Goal: Transaction & Acquisition: Book appointment/travel/reservation

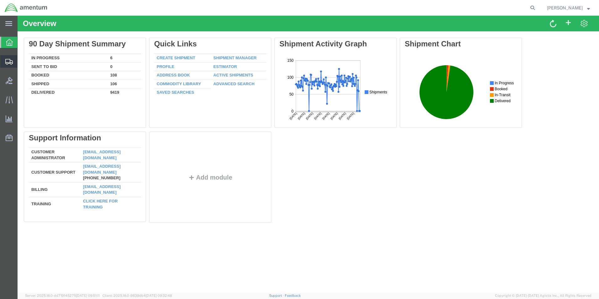
click at [0, 0] on span "Create from Template" at bounding box center [0, 0] width 0 height 0
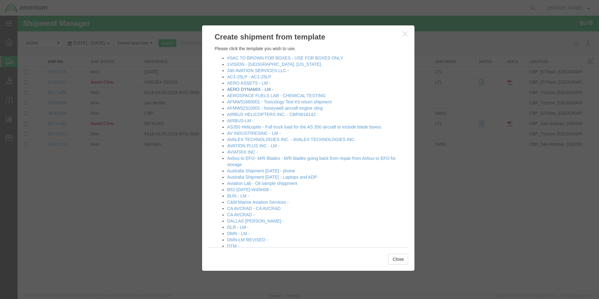
click at [251, 89] on link "AERO DYNAMIX - LM -" at bounding box center [250, 89] width 46 height 5
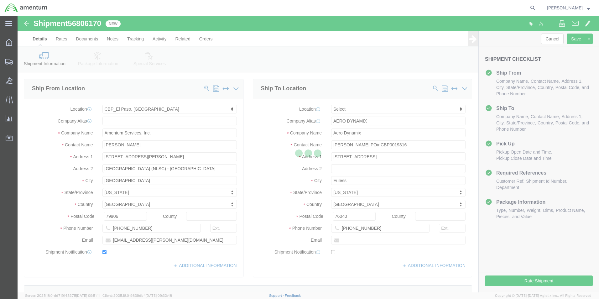
select select "49831"
select select
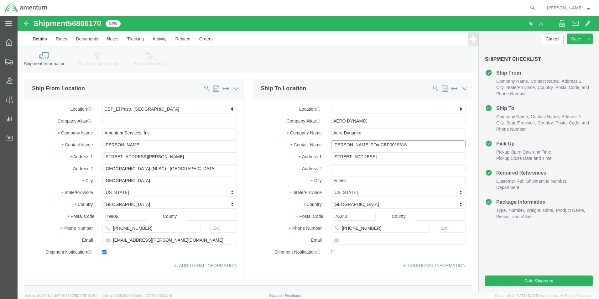
click input "[PERSON_NAME] PO# CBP0019316"
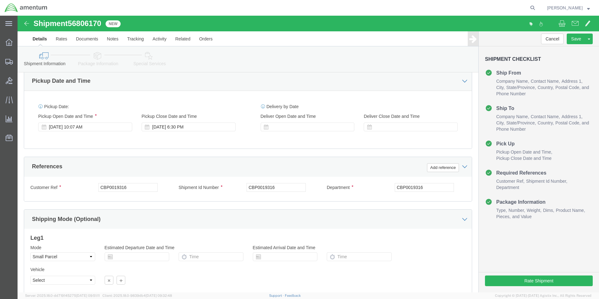
scroll to position [251, 0]
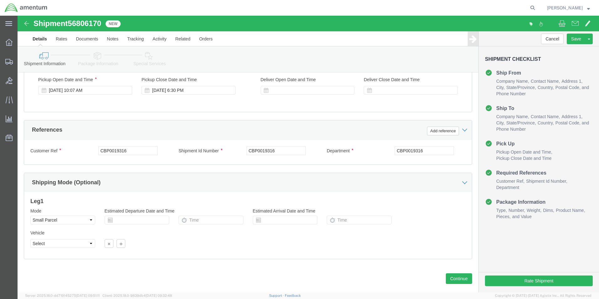
type input "[PERSON_NAME] PO# CBP0044099,cbp0044100"
click input "CBP0019316"
type input "c"
type input "CBP"
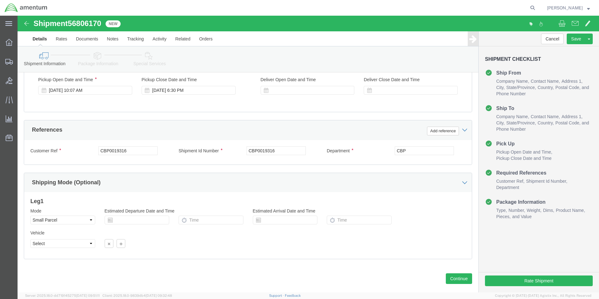
click div "Ship From Location Location [GEOGRAPHIC_DATA], [GEOGRAPHIC_DATA] My Profile Loc…"
click input "CBP0019316"
type input "CBP"
click div "References Add reference"
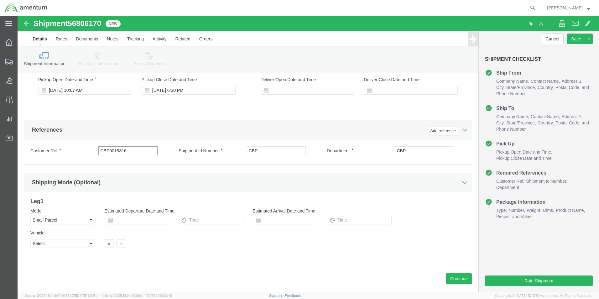
click input "CBP0019316"
type input "CBP"
click div "Shipping Mode (Optional)"
click button "Continue"
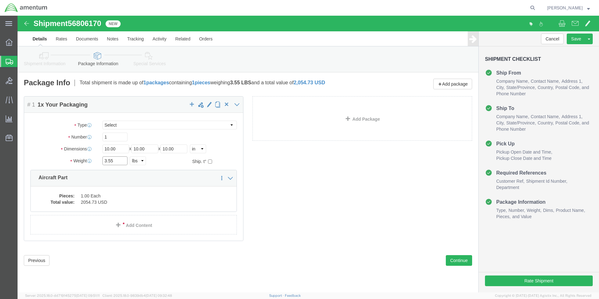
click input "3.55"
type input "7.05"
click dd "1.00 Each"
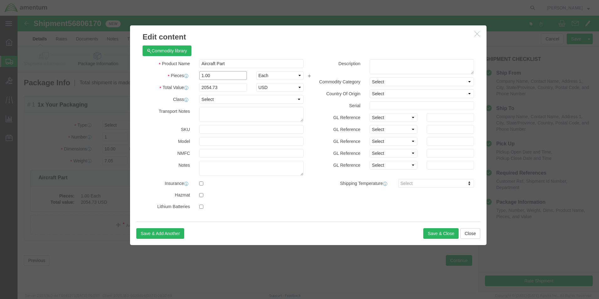
click input "1.00"
type input "2.00"
click input "4109.46"
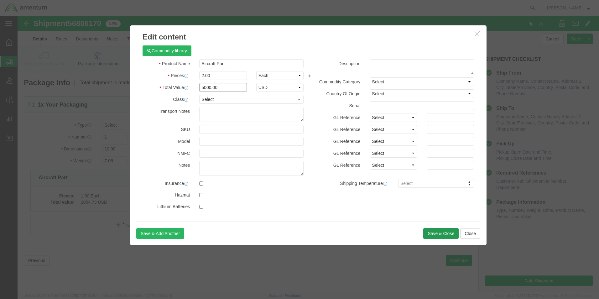
type input "5000.00"
click button "Save & Close"
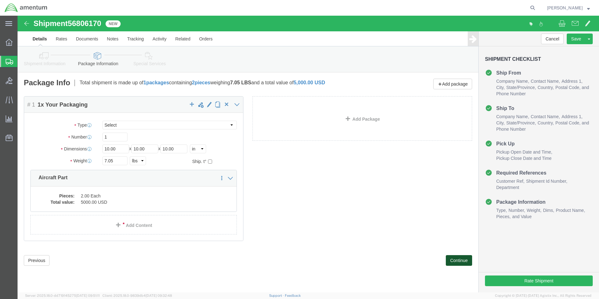
click button "Continue"
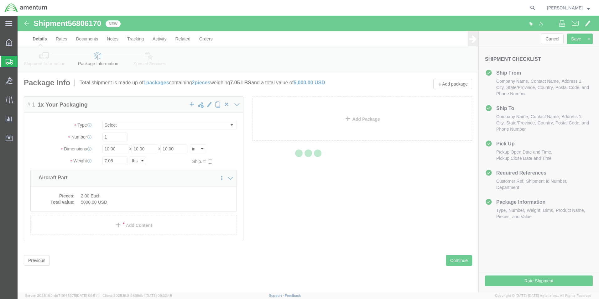
select select
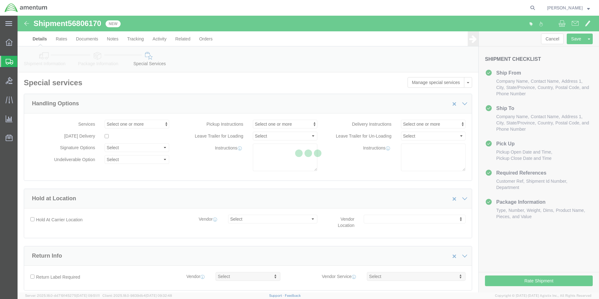
select select "DEPARTMENT"
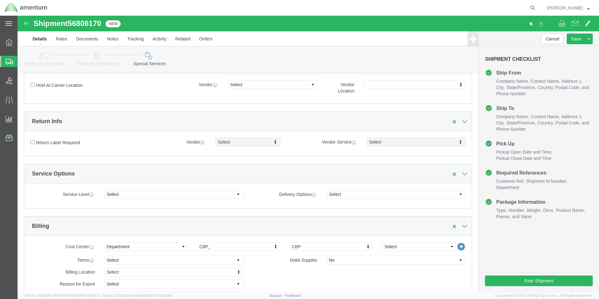
scroll to position [219, 0]
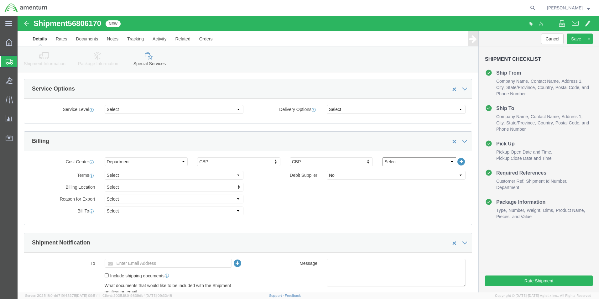
click select "Select 6118.03.03.2219.000.BUN.0000 6118.03.03.2219.000.DLR.0000 6118.03.03.221…"
select select "96752"
click select "Select 6118.03.03.2219.000.BUN.0000 6118.03.03.2219.000.DLR.0000 6118.03.03.221…"
click div "Billing Location Select Select My Profile Location [PHONE_NUMBER] [PHONE_NUMBER…"
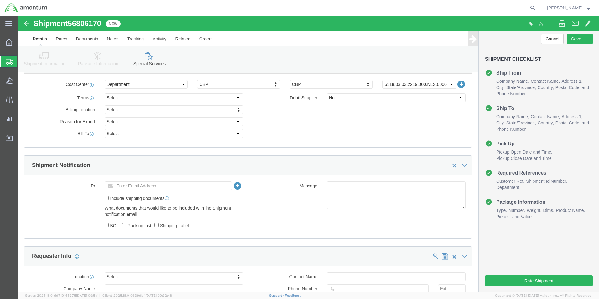
scroll to position [313, 0]
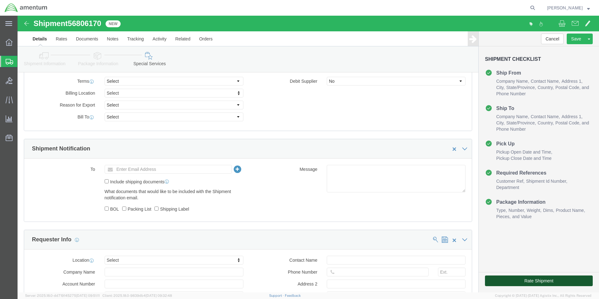
click button "Rate Shipment"
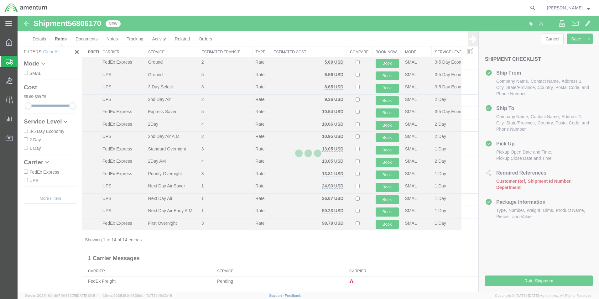
scroll to position [13, 0]
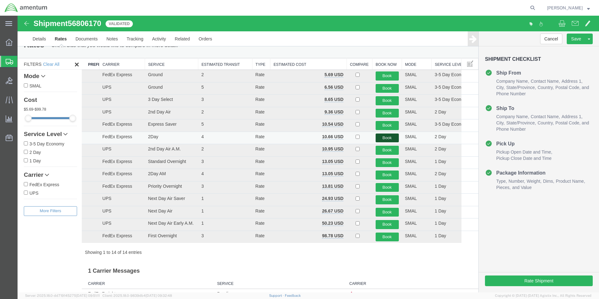
click at [382, 139] on button "Book" at bounding box center [387, 137] width 23 height 9
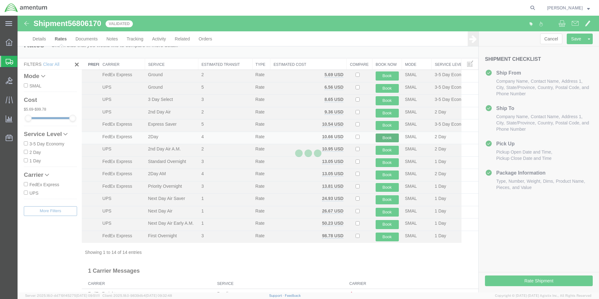
scroll to position [0, 0]
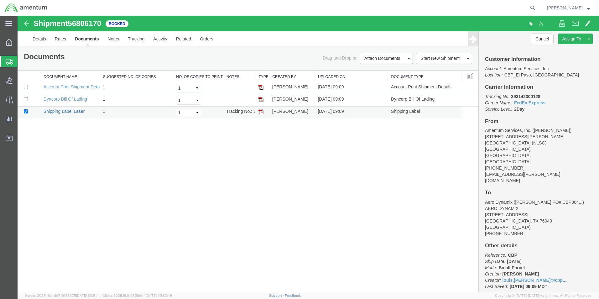
click at [69, 111] on link "Shipping Label Laser" at bounding box center [64, 111] width 41 height 5
click at [567, 48] on link "Clone Shipment" at bounding box center [565, 48] width 54 height 9
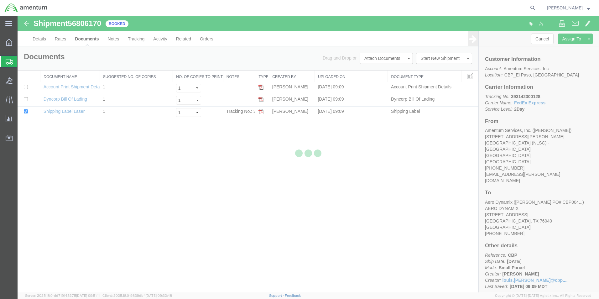
select select "49831"
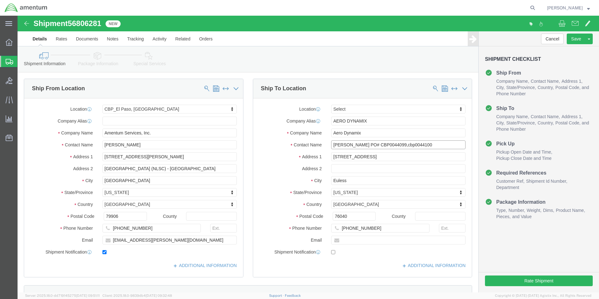
click input "[PERSON_NAME] PO# CBP0044099,cbp0044100"
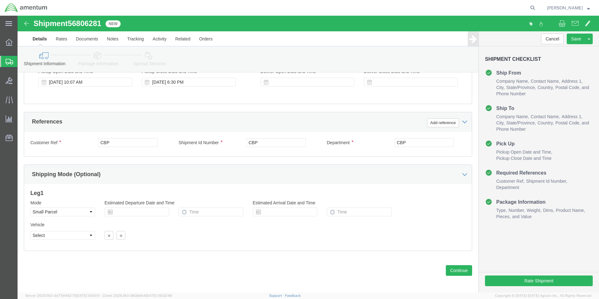
scroll to position [261, 0]
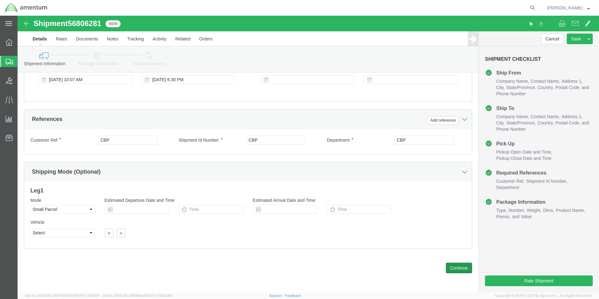
type input "[PERSON_NAME] PO# CBP0044068,CBP0044074"
click button "Continue"
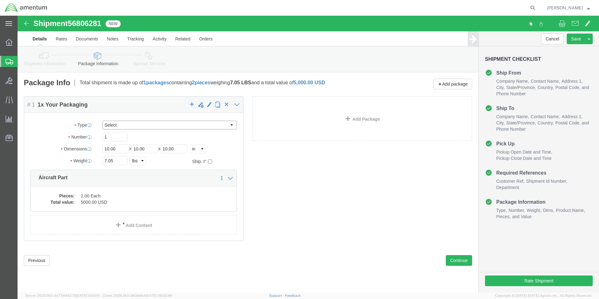
click select "Select Bale(s) Basket(s) Bolt(s) Bottle(s) Buckets Bulk Bundle(s) Can(s) Cardbo…"
select select "MBX"
click select "Select Bale(s) Basket(s) Bolt(s) Bottle(s) Buckets Bulk Bundle(s) Can(s) Cardbo…"
type input "13.00"
type input "11.50"
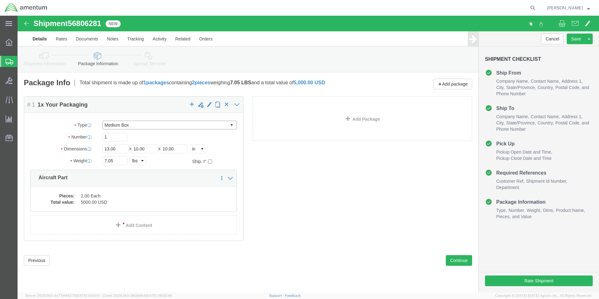
type input "2.50"
click input "7.05"
type input "2.65"
click button "Continue"
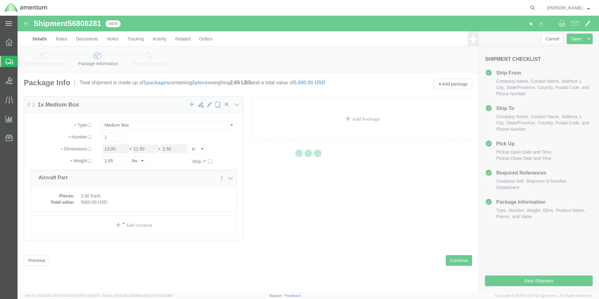
select select
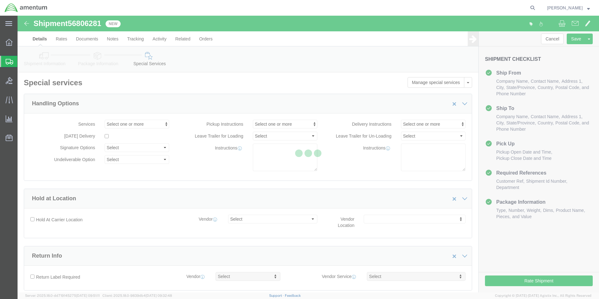
select select "DEPARTMENT"
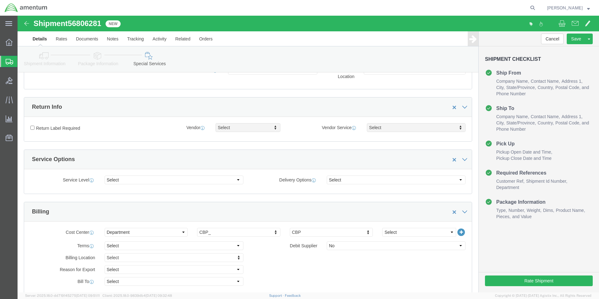
scroll to position [157, 0]
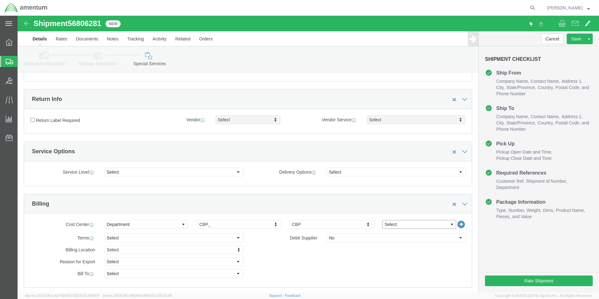
click select "Select 6118.03.03.2219.000.BUN.0000 6118.03.03.2219.000.DLR.0000 6118.03.03.221…"
select select "96752"
click select "Select 6118.03.03.2219.000.BUN.0000 6118.03.03.2219.000.DLR.0000 6118.03.03.221…"
click div "Billing Location Select Select My Profile Location [PHONE_NUMBER] [PHONE_NUMBER…"
click button "Rate Shipment"
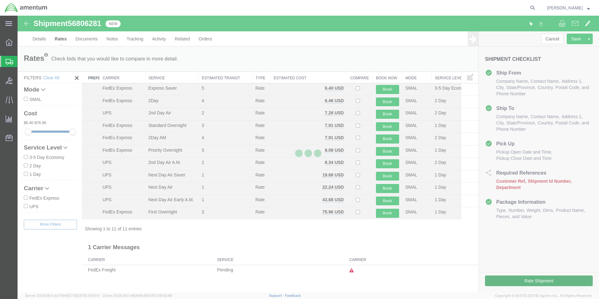
scroll to position [0, 0]
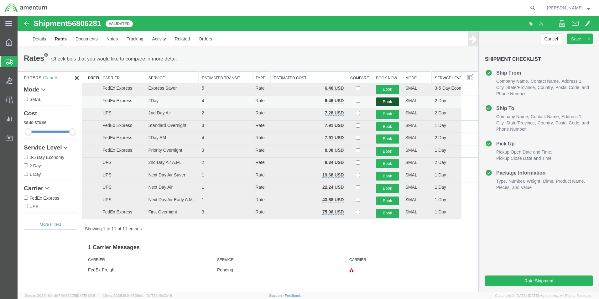
click at [385, 100] on button "Book" at bounding box center [387, 101] width 23 height 9
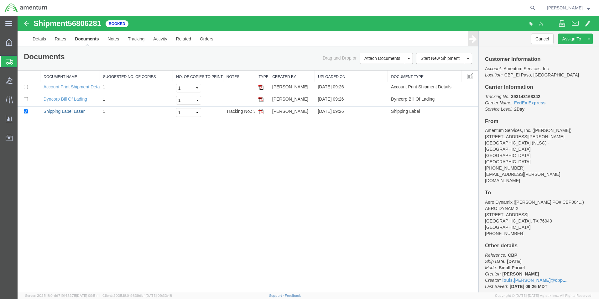
drag, startPoint x: 73, startPoint y: 113, endPoint x: 319, endPoint y: 156, distance: 249.8
click at [73, 113] on link "Shipping Label Laser" at bounding box center [64, 111] width 41 height 5
click at [0, 0] on span "Create from Template" at bounding box center [0, 0] width 0 height 0
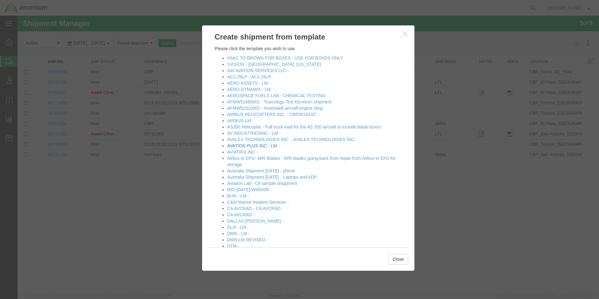
click at [252, 146] on link "AVATION PLUS INC - LM -" at bounding box center [253, 145] width 52 height 5
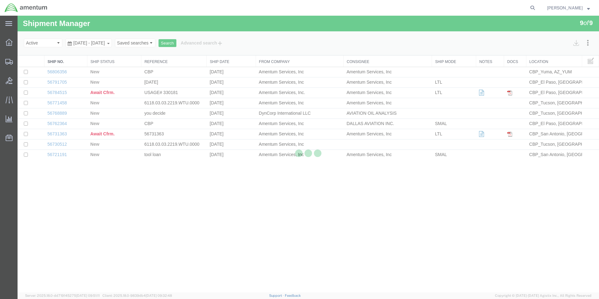
select select "49831"
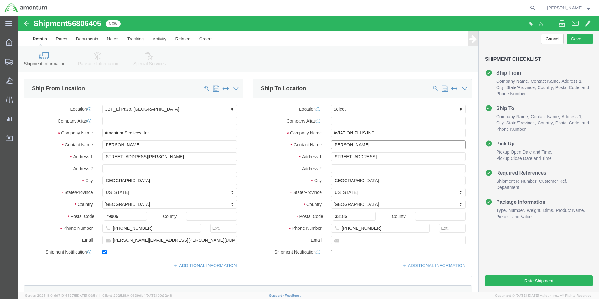
click input "[PERSON_NAME]"
type input "[PERSON_NAME] CBP0044109"
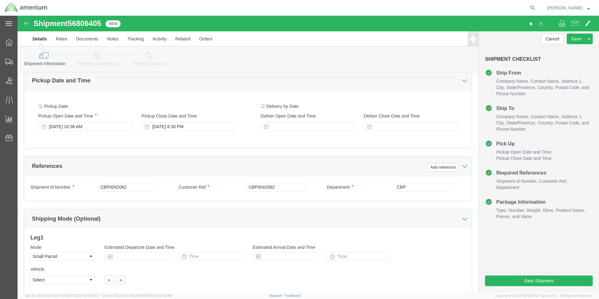
scroll to position [219, 0]
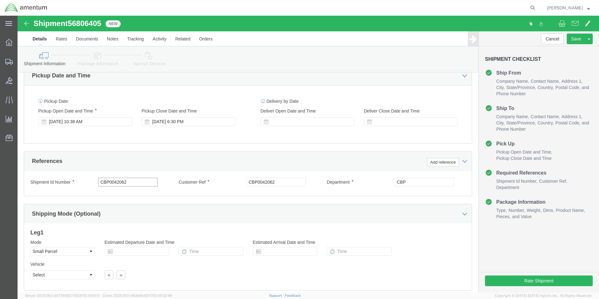
click input "CBP0042062"
type input "CBP0044109"
click input "CBP0042062"
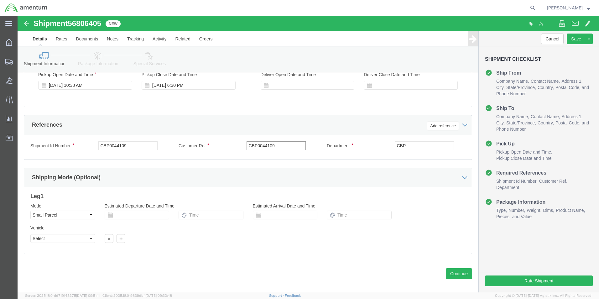
scroll to position [261, 0]
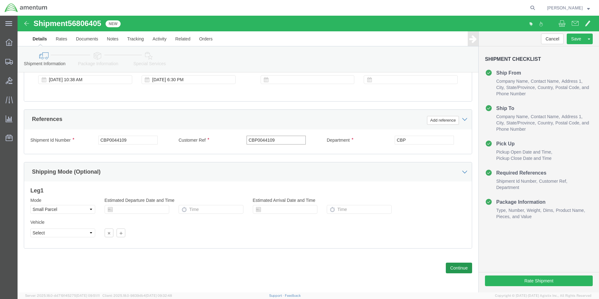
type input "CBP0044109"
click button "Continue"
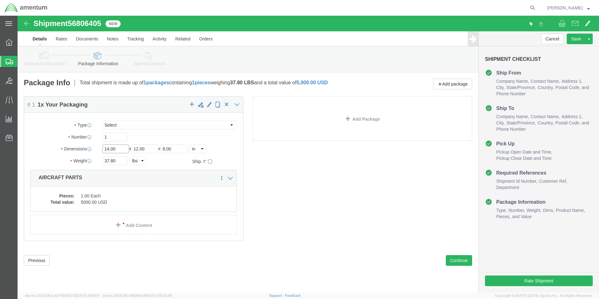
click input "14.00"
type input "12"
type input "10"
click input "37.80"
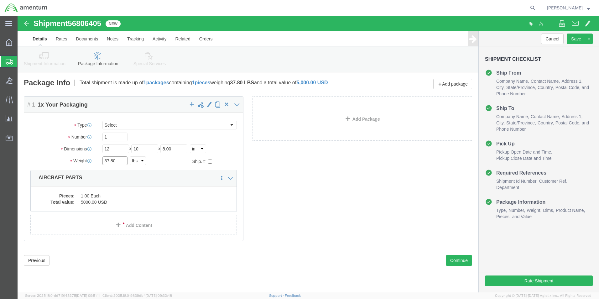
click input "37.80"
type input "9.04"
click dd "1.00 Each"
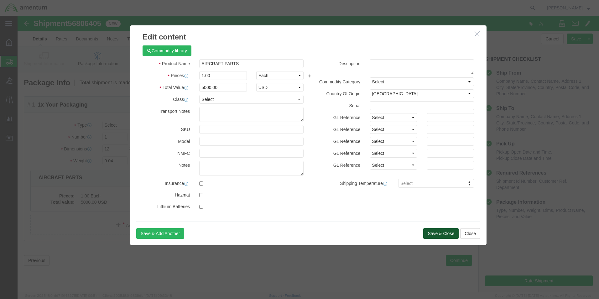
click button "Save & Close"
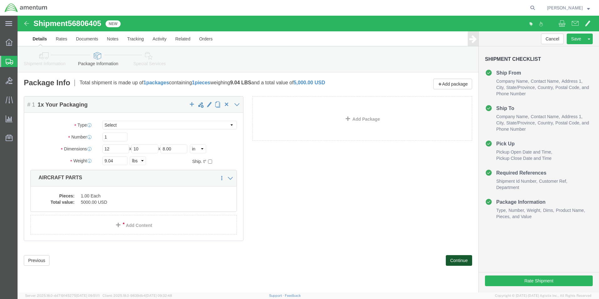
click button "Continue"
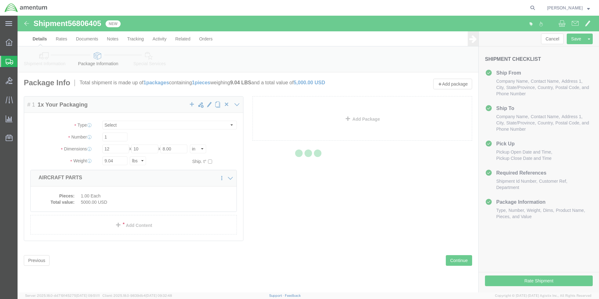
select select
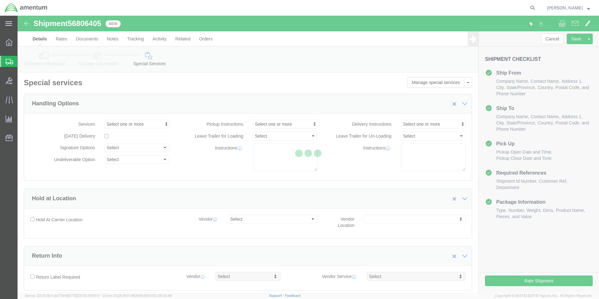
select select "DEPARTMENT"
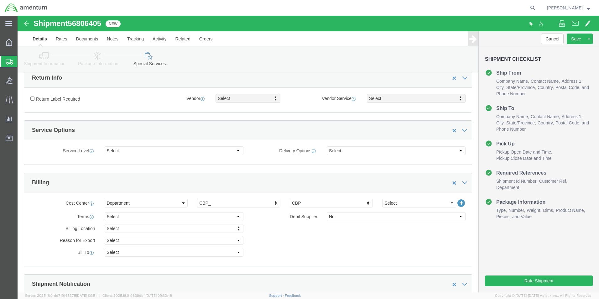
scroll to position [188, 0]
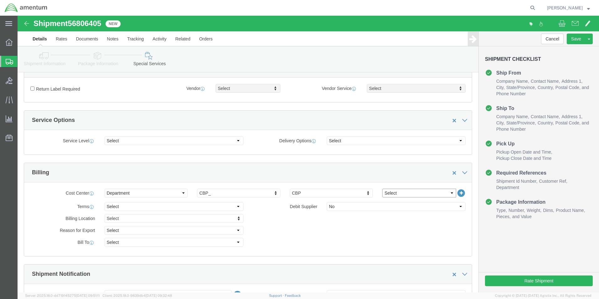
click select "Select 6118.03.03.2219.000.BUN.0000 6118.03.03.2219.000.DLR.0000 6118.03.03.221…"
select select "96752"
click select "Select 6118.03.03.2219.000.BUN.0000 6118.03.03.2219.000.DLR.0000 6118.03.03.221…"
click button "Rate Shipment"
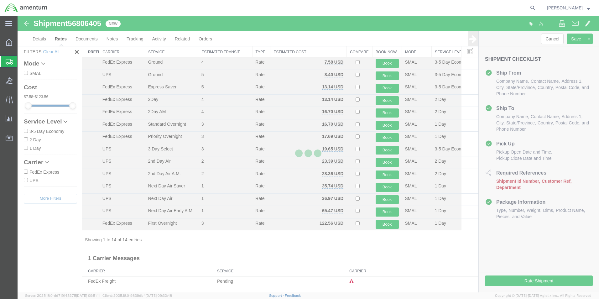
scroll to position [13, 0]
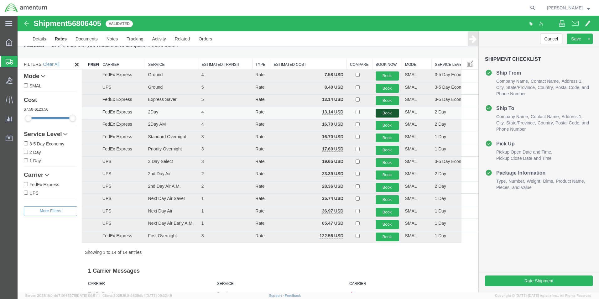
click at [383, 114] on button "Book" at bounding box center [387, 113] width 23 height 9
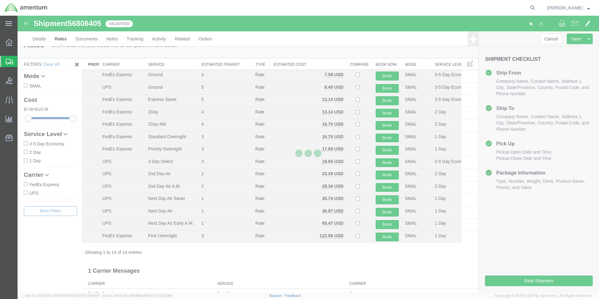
scroll to position [0, 0]
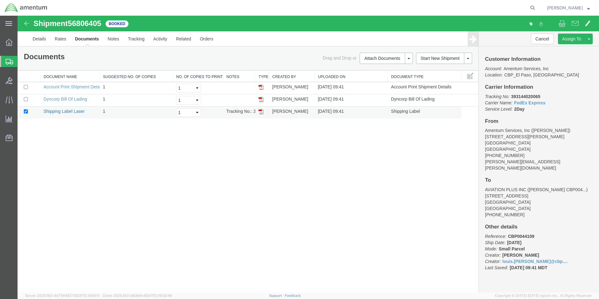
click at [71, 111] on link "Shipping Label Laser" at bounding box center [64, 111] width 41 height 5
click at [0, 0] on span "Create from Template" at bounding box center [0, 0] width 0 height 0
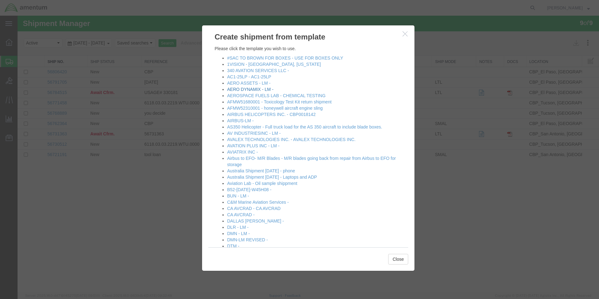
click at [247, 90] on link "AERO DYNAMIX - LM -" at bounding box center [250, 89] width 46 height 5
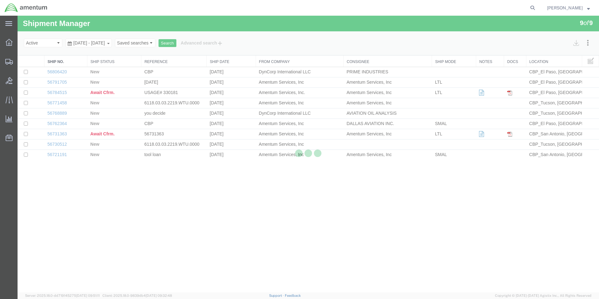
select select "49831"
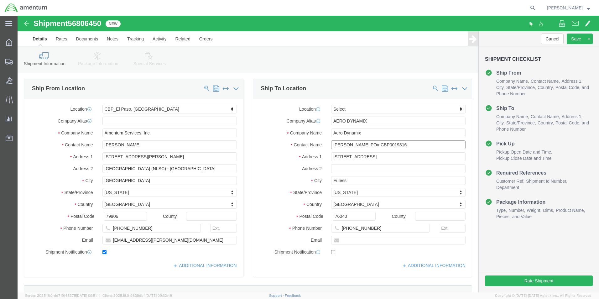
click input "[PERSON_NAME] PO# CBP0019316"
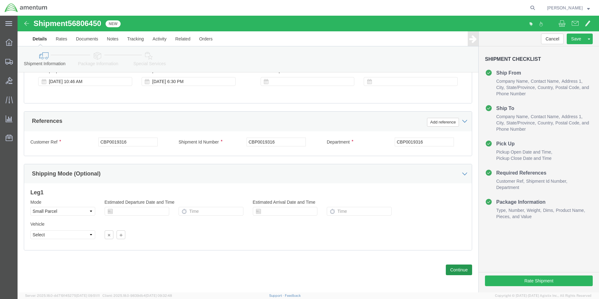
scroll to position [261, 0]
type input "[PERSON_NAME] PO# CBP0044119"
click input "CBP0019316"
type input "CBP0044119"
click input "CBP0019316"
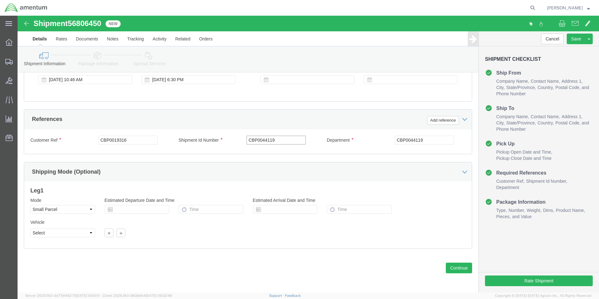
type input "CBP0044119"
click input "CBP0019316"
type input "CBP0044119"
click button "Continue"
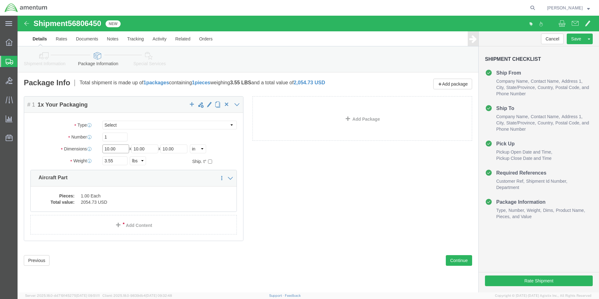
click input "10.00"
type input "12"
type input "9"
type input "6"
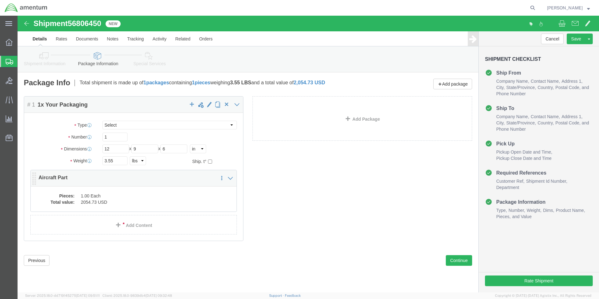
click dd "1.00 Each"
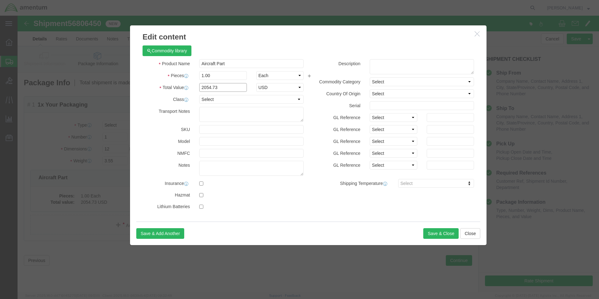
click input "2054.73"
type input "5000.00"
click button "Save & Close"
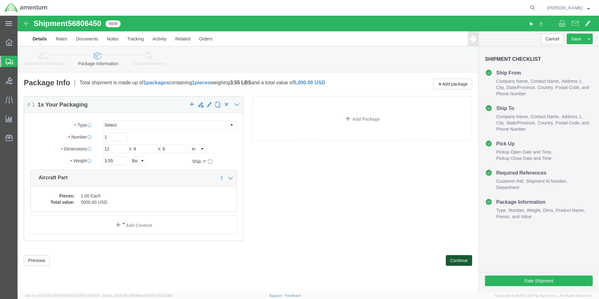
click button "Continue"
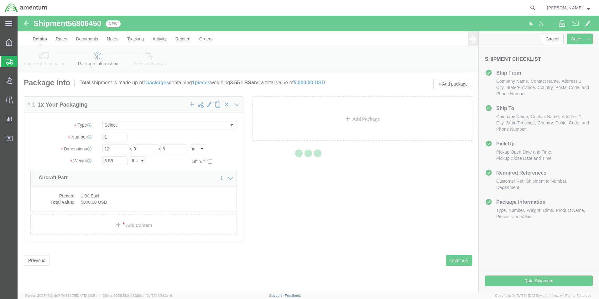
select select
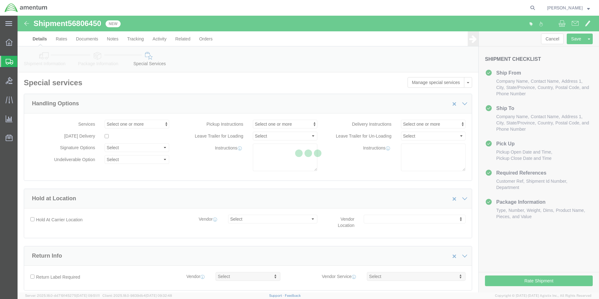
select select "DEPARTMENT"
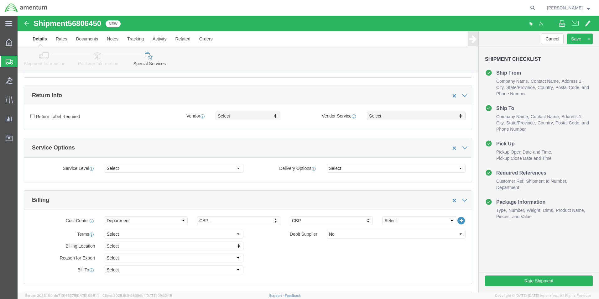
scroll to position [219, 0]
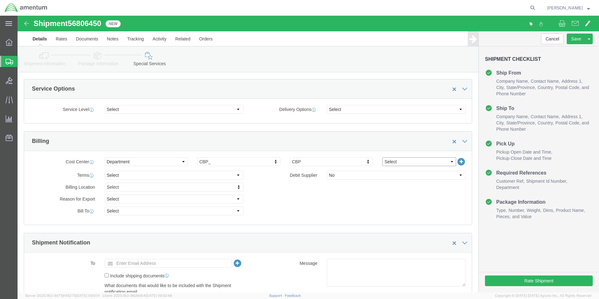
click select "Select 6118.03.03.2219.000.BUN.0000 6118.03.03.2219.000.DLR.0000 6118.03.03.221…"
select select "96752"
click select "Select 6118.03.03.2219.000.BUN.0000 6118.03.03.2219.000.DLR.0000 6118.03.03.221…"
click div "Billing Location Select Select My Profile Location [PHONE_NUMBER] [PHONE_NUMBER…"
click button "Rate Shipment"
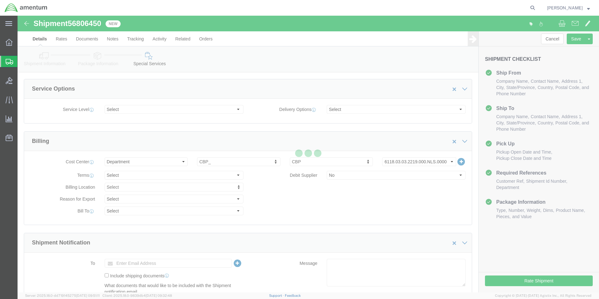
scroll to position [13, 0]
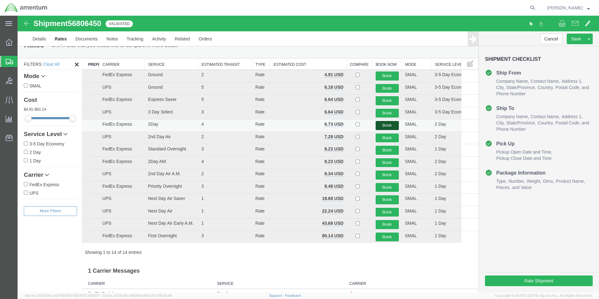
click at [381, 126] on button "Book" at bounding box center [387, 125] width 23 height 9
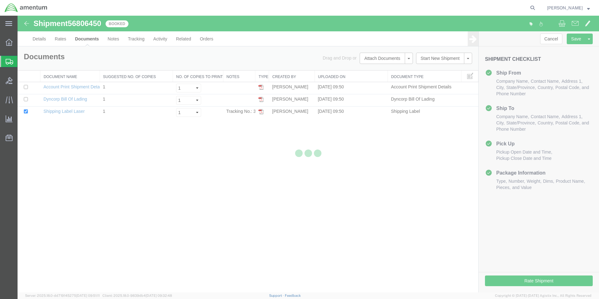
scroll to position [0, 0]
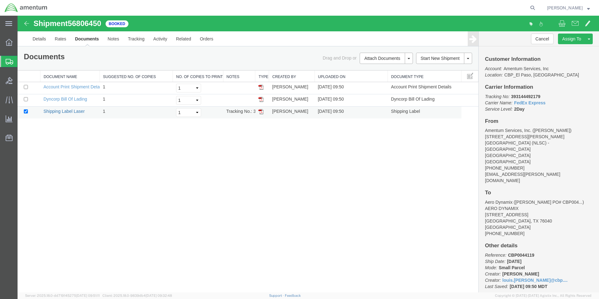
click at [75, 112] on link "Shipping Label Laser" at bounding box center [64, 111] width 41 height 5
click at [0, 0] on span "Create from Template" at bounding box center [0, 0] width 0 height 0
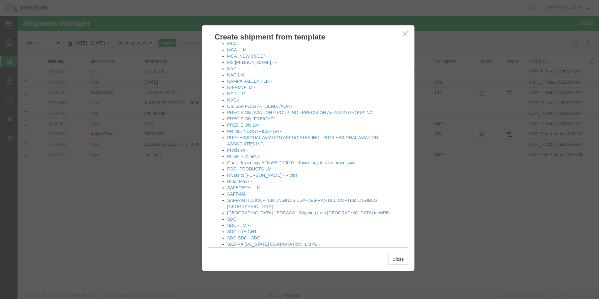
scroll to position [470, 0]
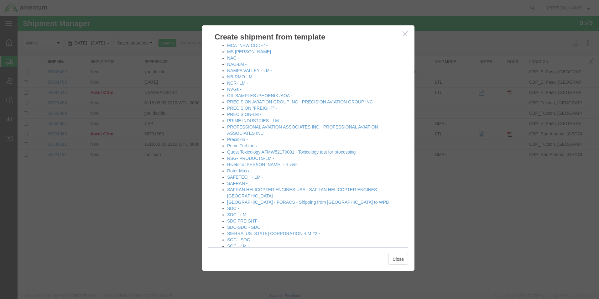
click at [405, 33] on icon "button" at bounding box center [405, 33] width 5 height 5
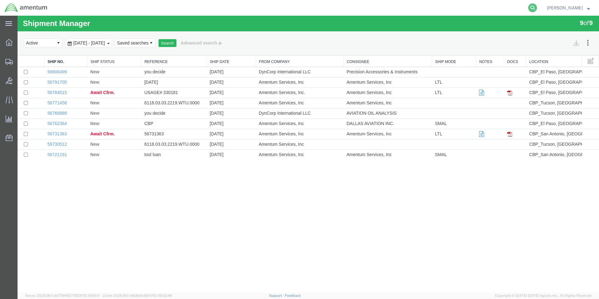
click at [537, 7] on icon at bounding box center [532, 7] width 9 height 9
type input "393144492179"
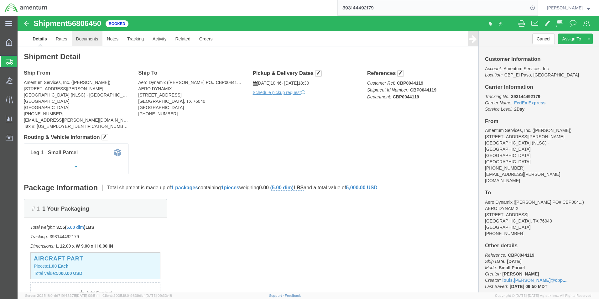
click link "Documents"
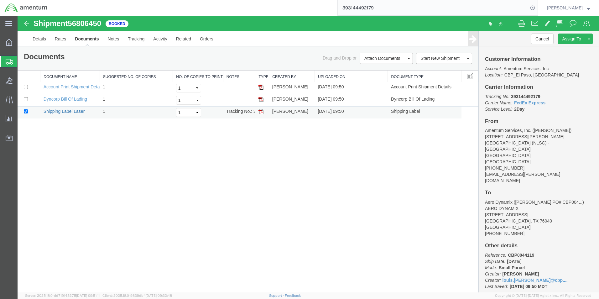
click at [77, 111] on link "Shipping Label Laser" at bounding box center [64, 111] width 41 height 5
click at [0, 0] on span "Create from Template" at bounding box center [0, 0] width 0 height 0
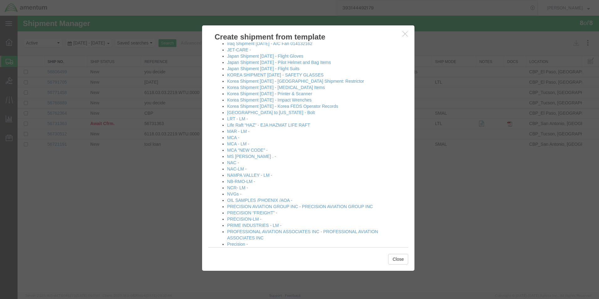
scroll to position [376, 0]
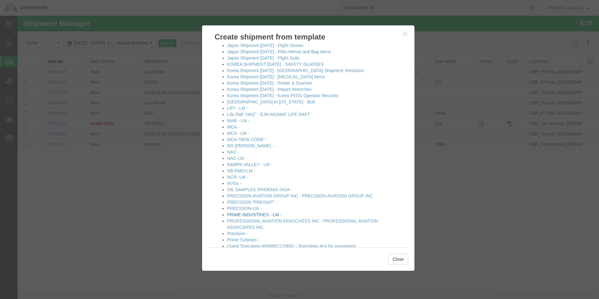
click at [259, 213] on link "PRIME INDUSTRIES - LM -" at bounding box center [254, 214] width 54 height 5
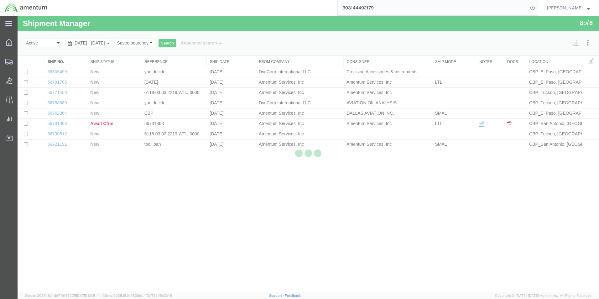
select select "49831"
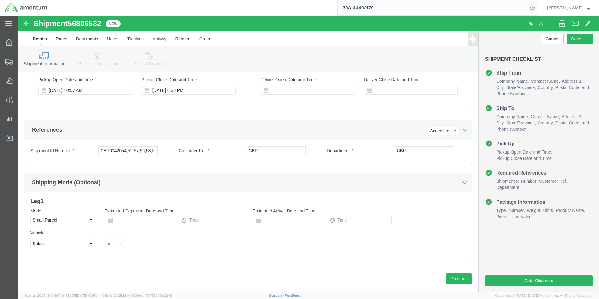
scroll to position [63, 0]
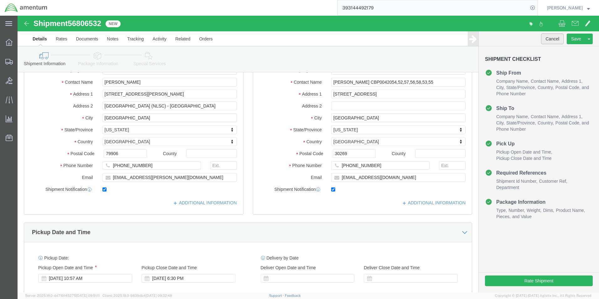
click button "Cancel"
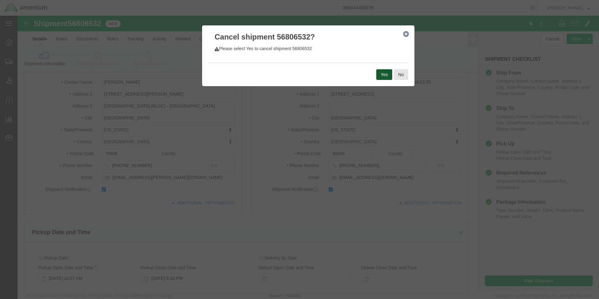
click button "Yes"
